Goal: Transaction & Acquisition: Purchase product/service

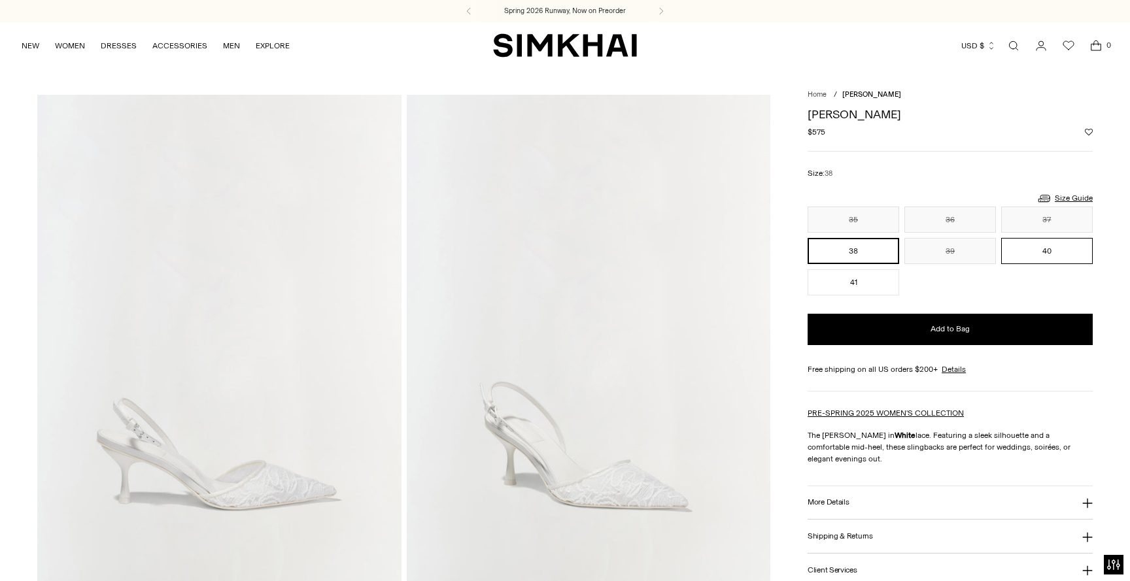
click at [1040, 258] on button "40" at bounding box center [1047, 251] width 92 height 26
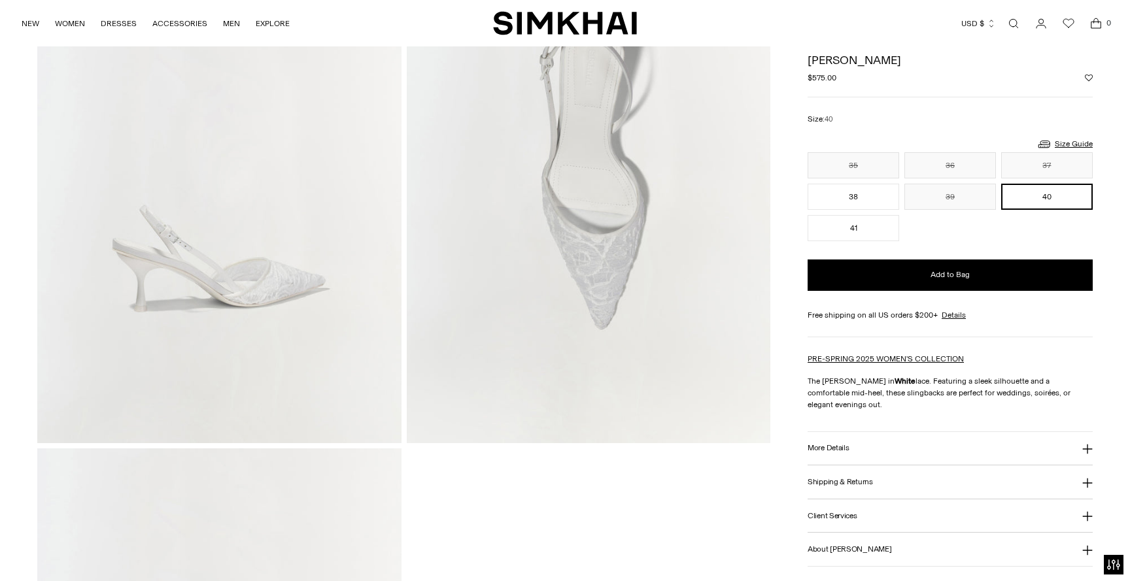
scroll to position [851, 0]
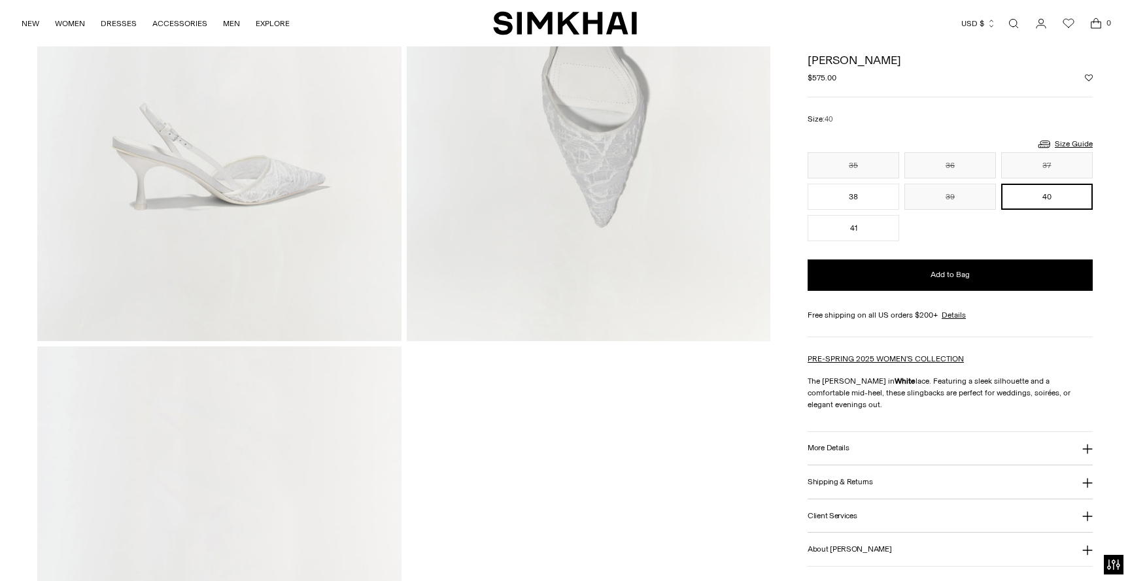
click at [888, 449] on button "More Details" at bounding box center [950, 448] width 285 height 33
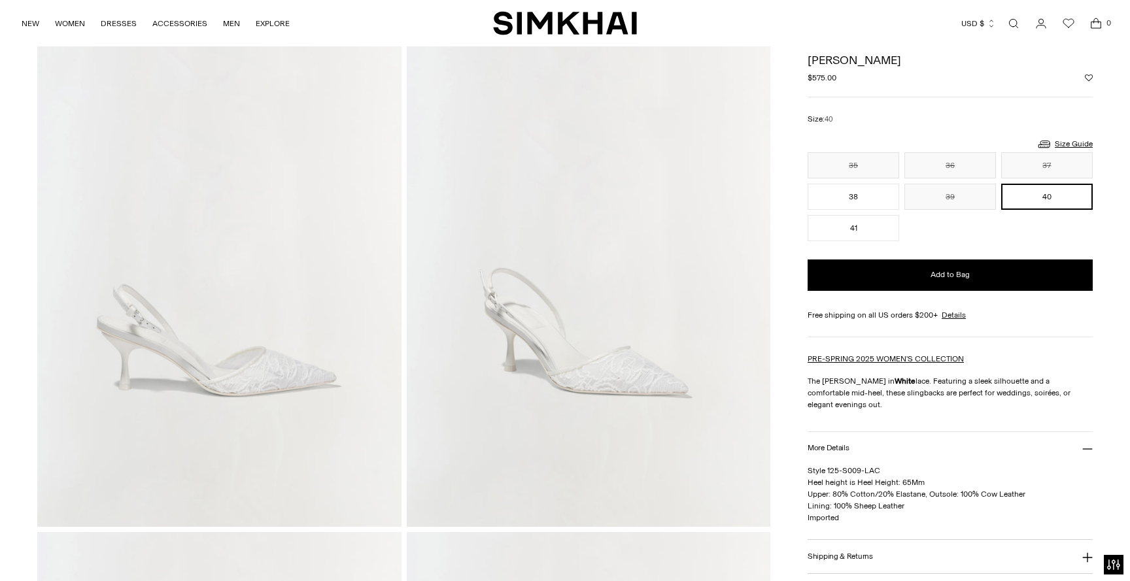
scroll to position [0, 0]
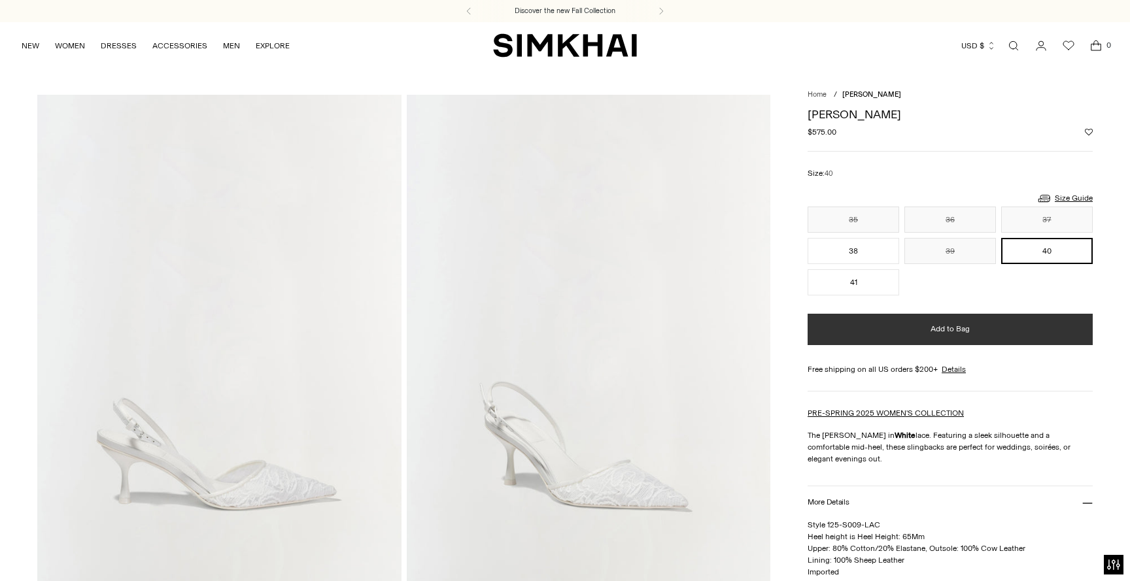
click at [887, 332] on button "Add to Bag" at bounding box center [950, 329] width 285 height 31
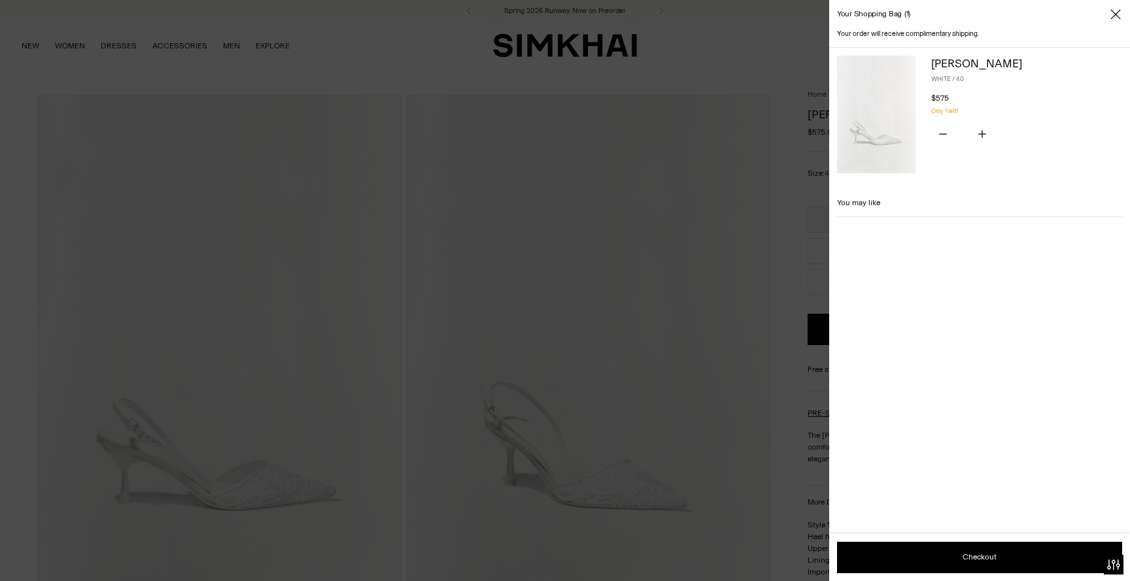
click at [62, 46] on div at bounding box center [565, 290] width 1130 height 581
